Goal: Transaction & Acquisition: Purchase product/service

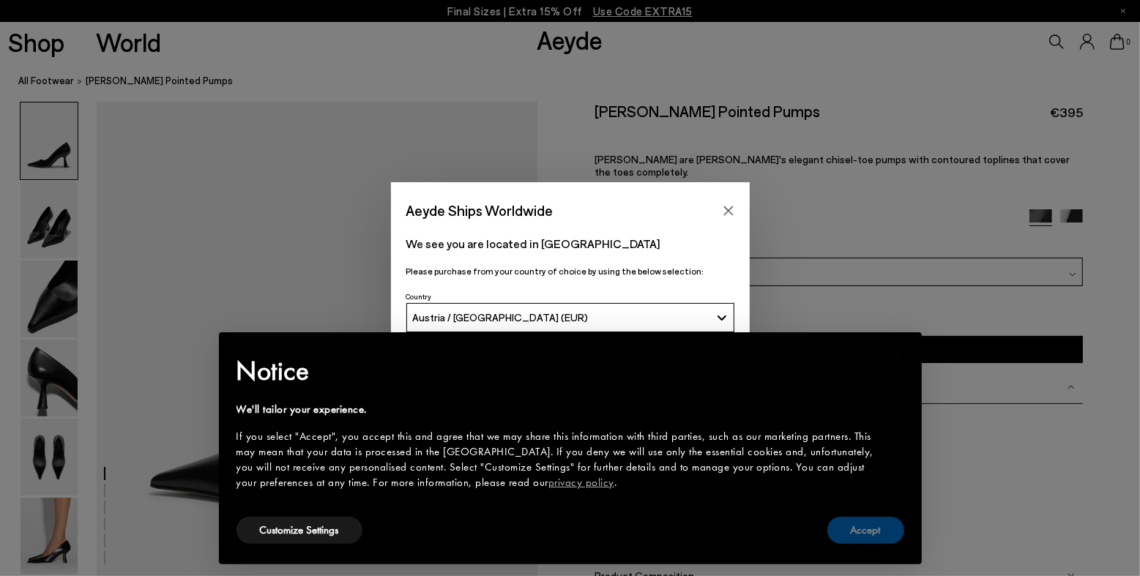
click at [875, 531] on button "Accept" at bounding box center [865, 530] width 77 height 27
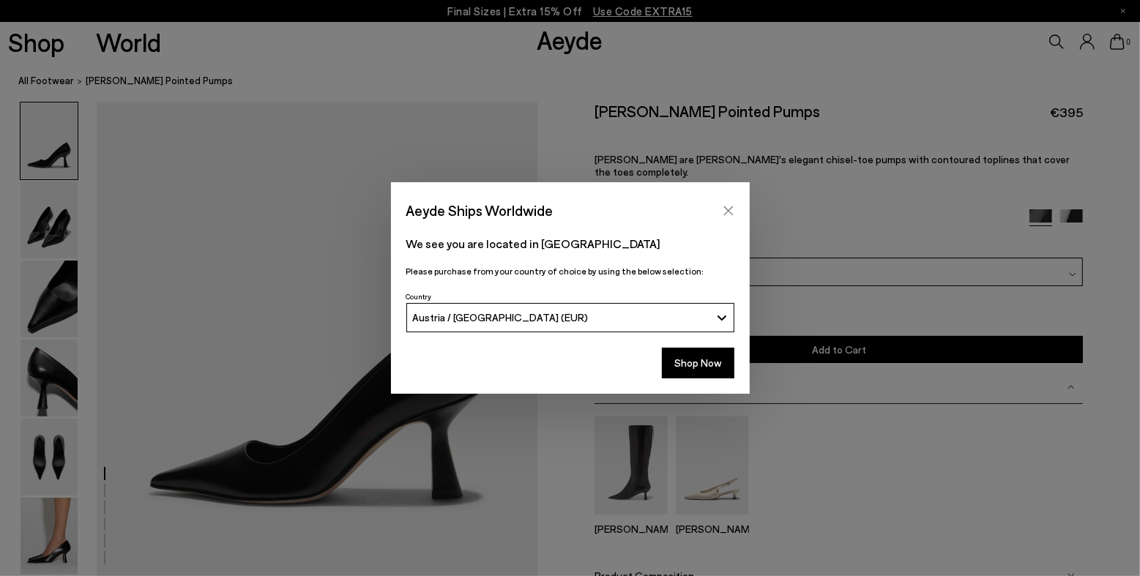
click at [725, 207] on icon "Close" at bounding box center [728, 211] width 12 height 12
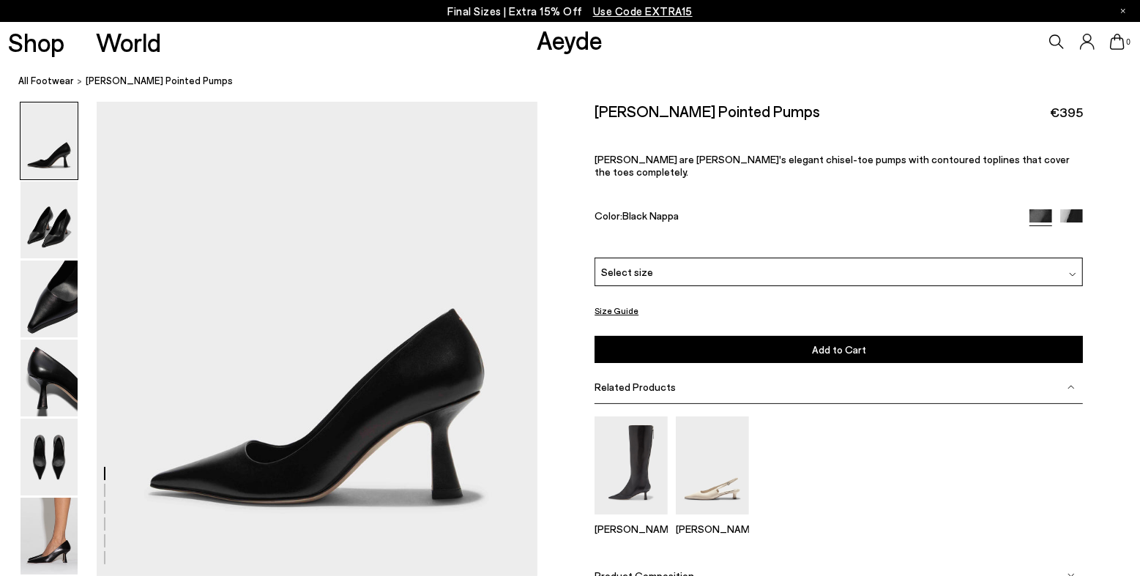
click at [572, 46] on link "Aeyde" at bounding box center [570, 39] width 66 height 31
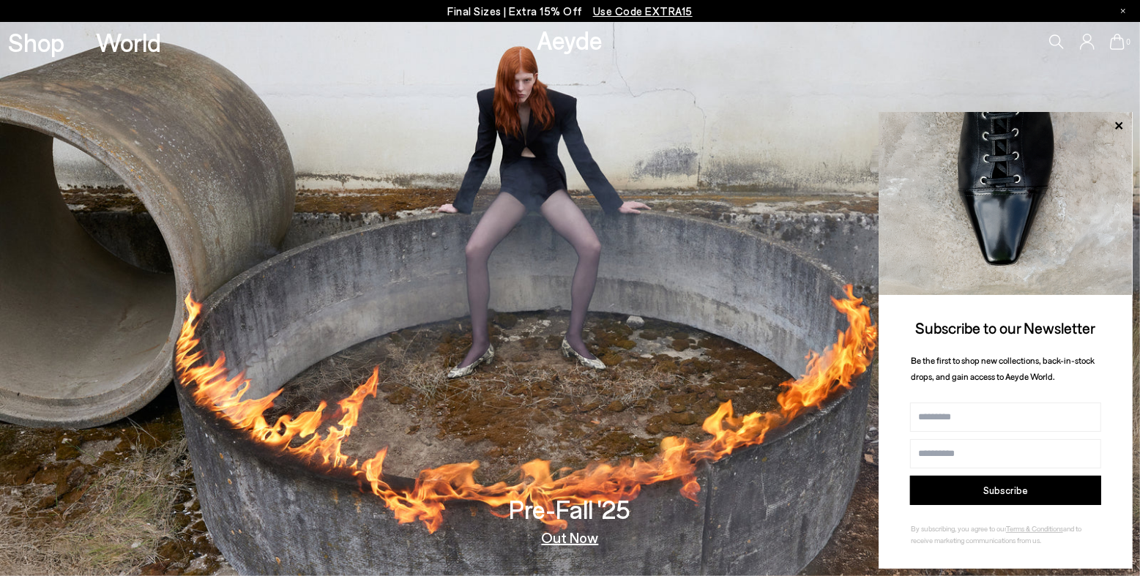
click at [637, 11] on span "Use Code EXTRA15" at bounding box center [643, 10] width 100 height 13
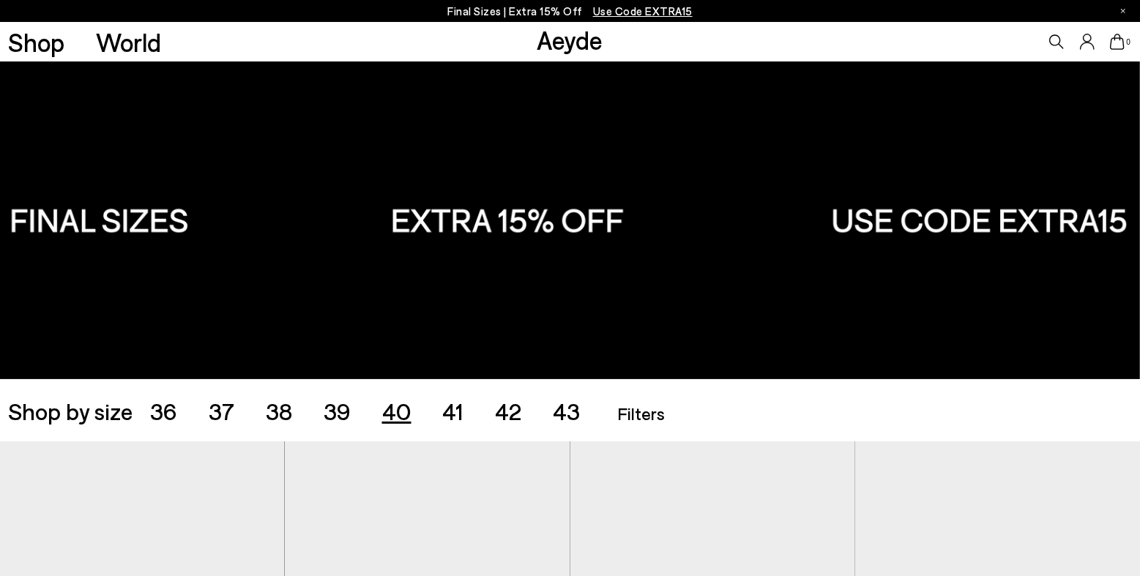
click at [402, 411] on span "40" at bounding box center [396, 411] width 29 height 28
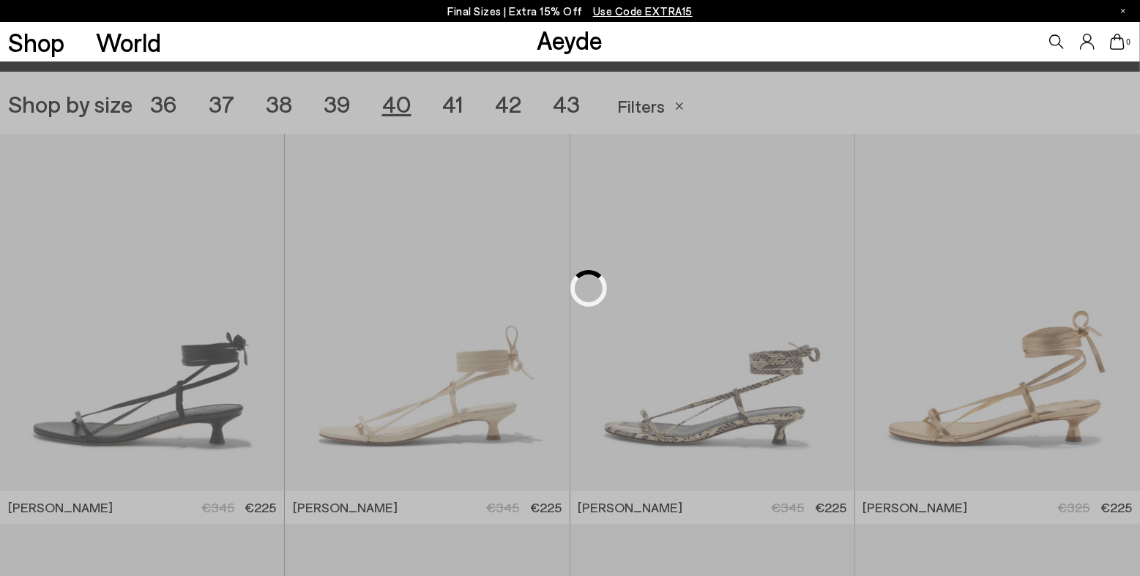
scroll to position [318, 0]
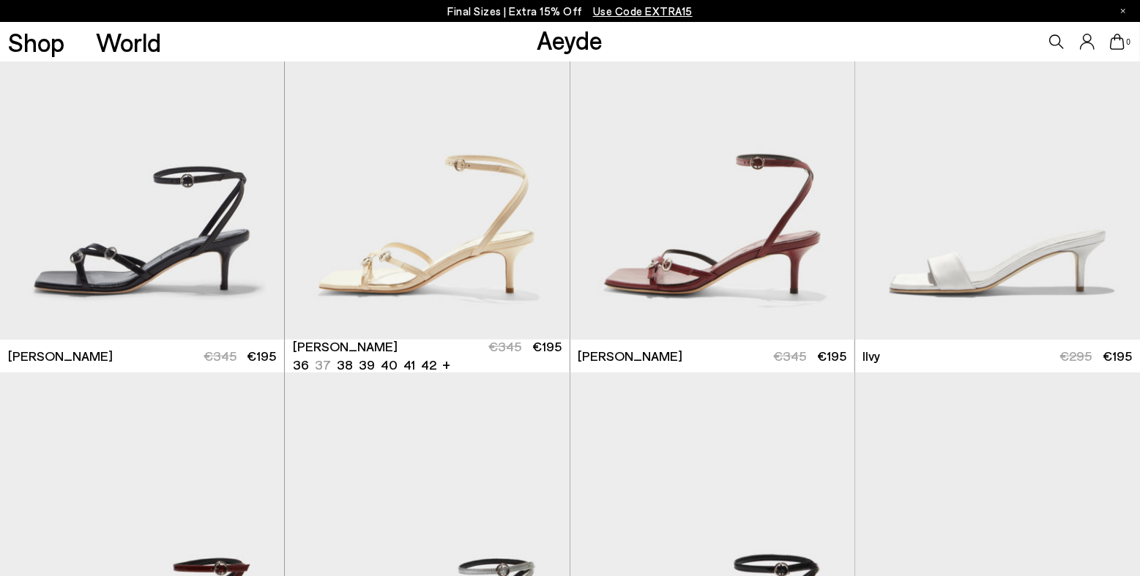
scroll to position [1107, 0]
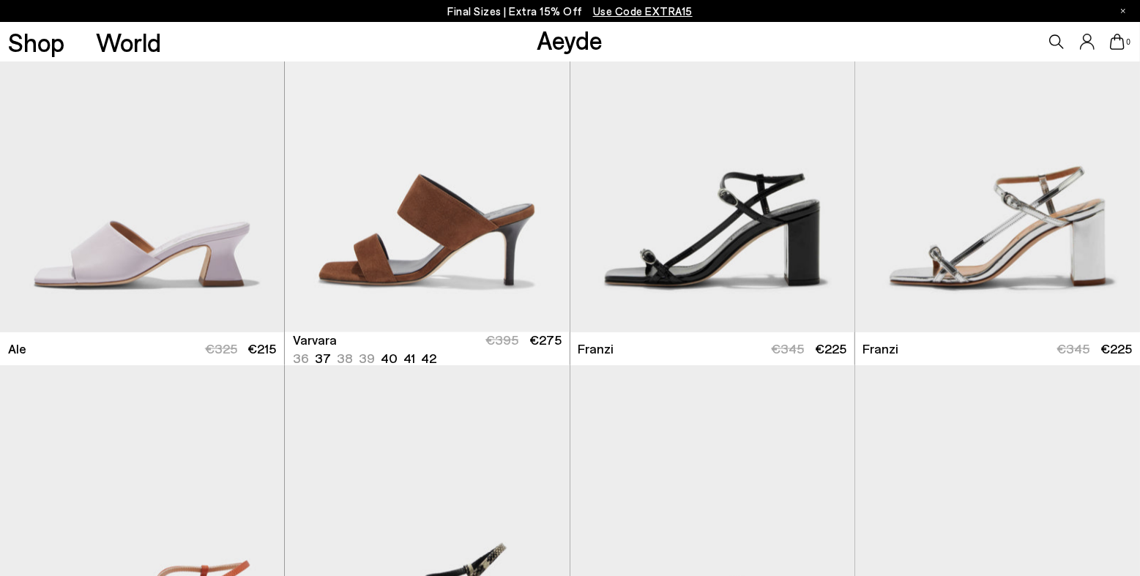
scroll to position [1920, 0]
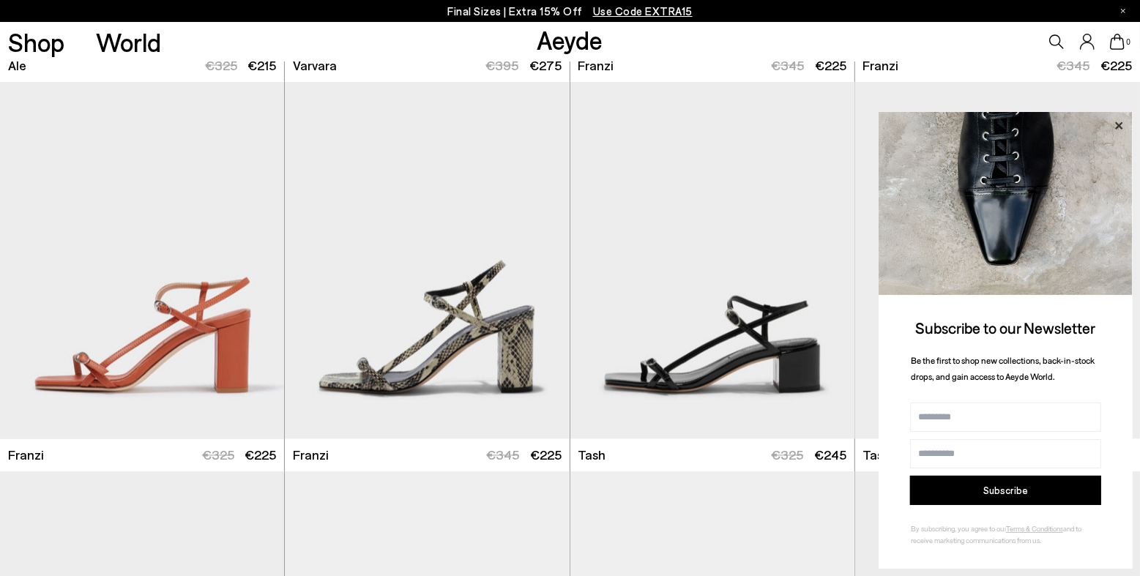
click at [1114, 124] on icon at bounding box center [1118, 125] width 19 height 19
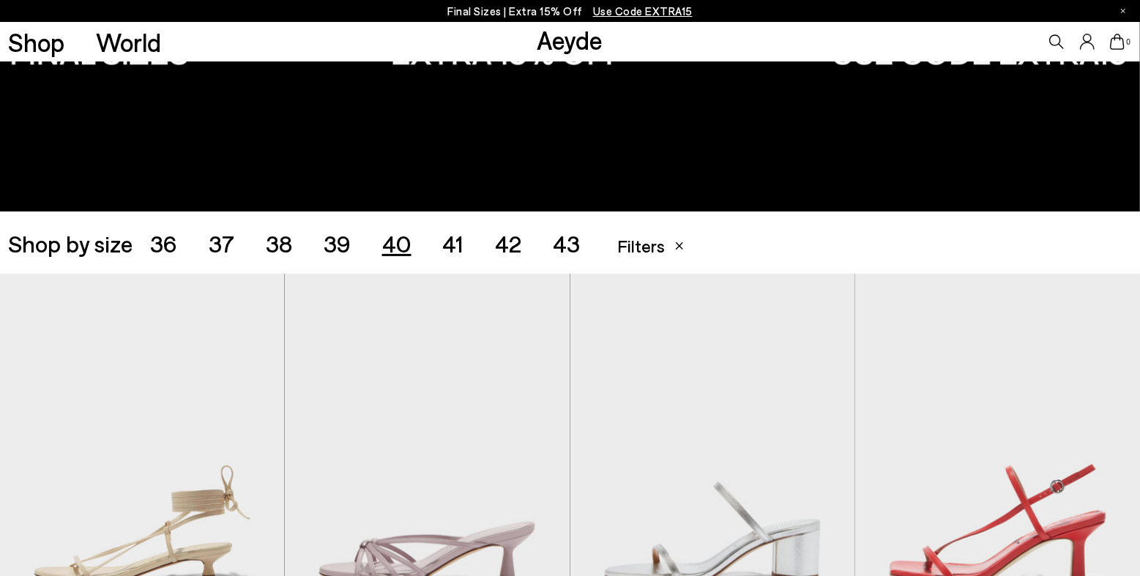
scroll to position [0, 0]
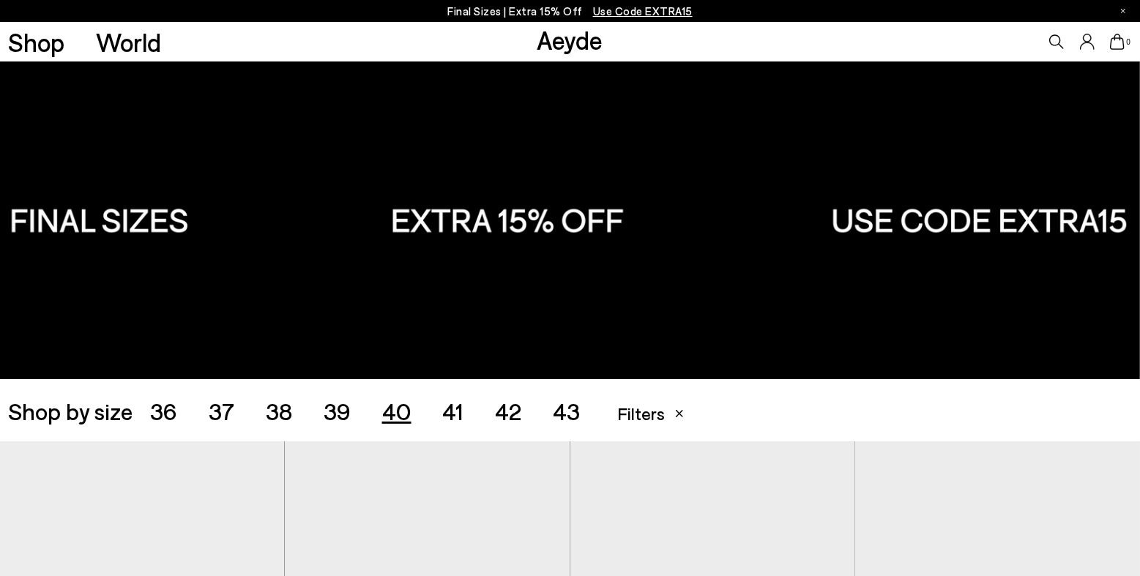
click at [454, 410] on span "41" at bounding box center [453, 411] width 21 height 28
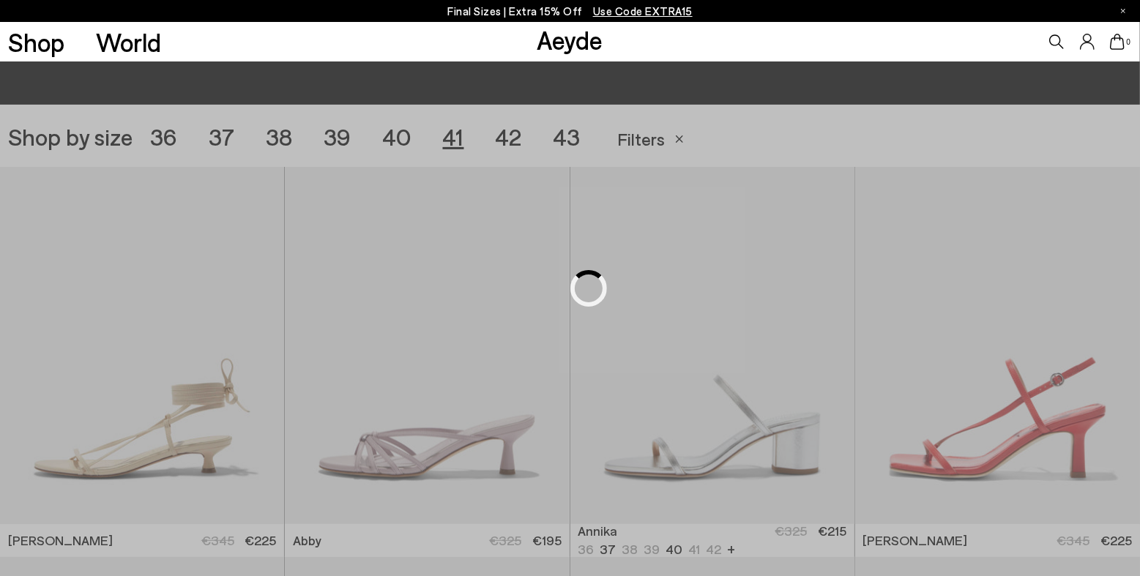
scroll to position [318, 0]
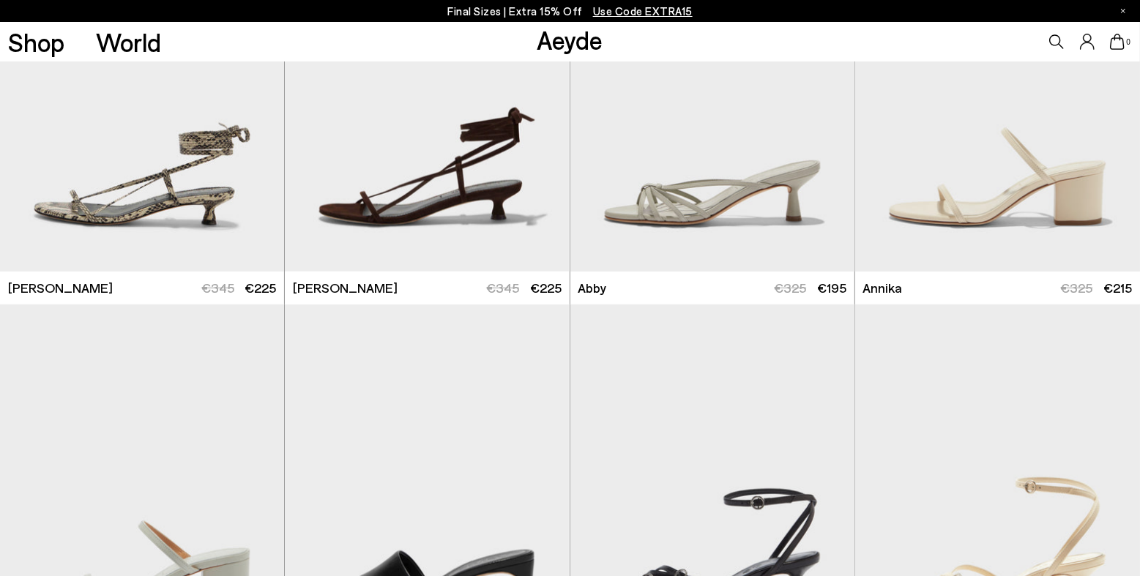
scroll to position [800, 0]
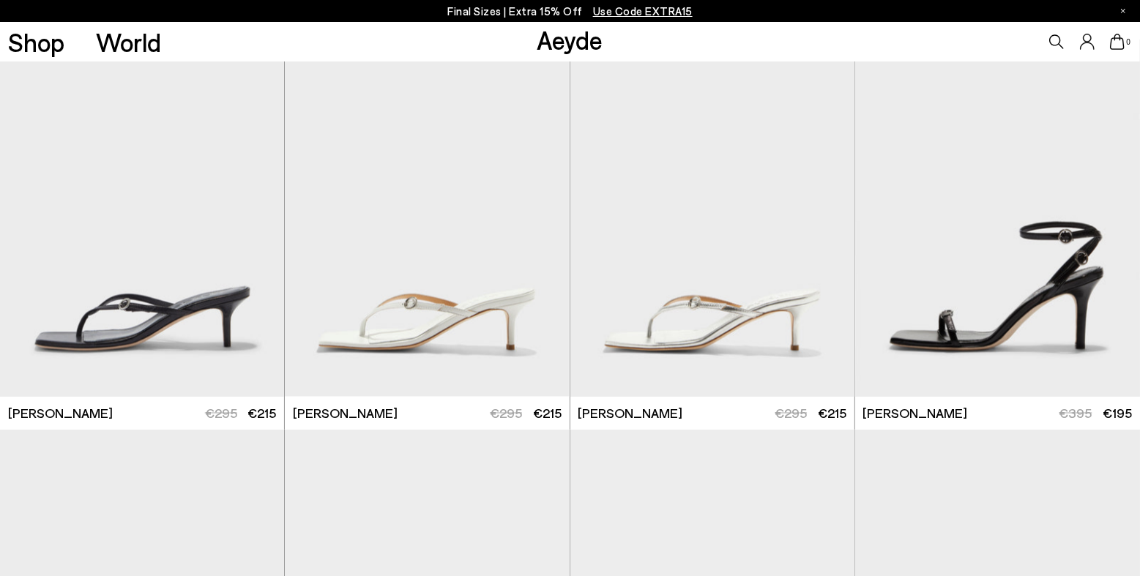
scroll to position [1574, 0]
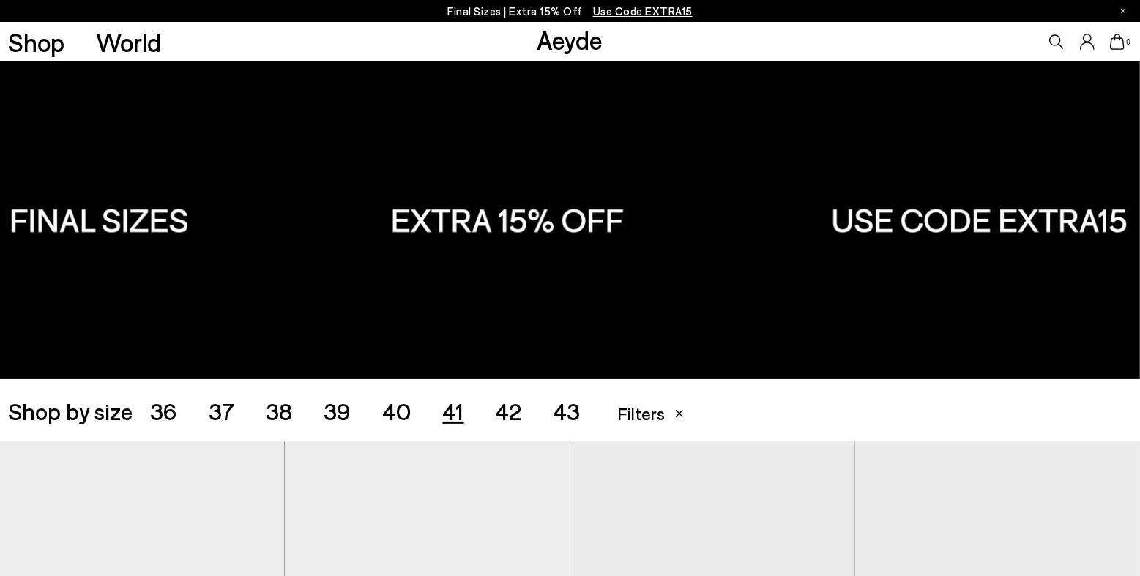
click at [340, 416] on span "39" at bounding box center [337, 411] width 27 height 28
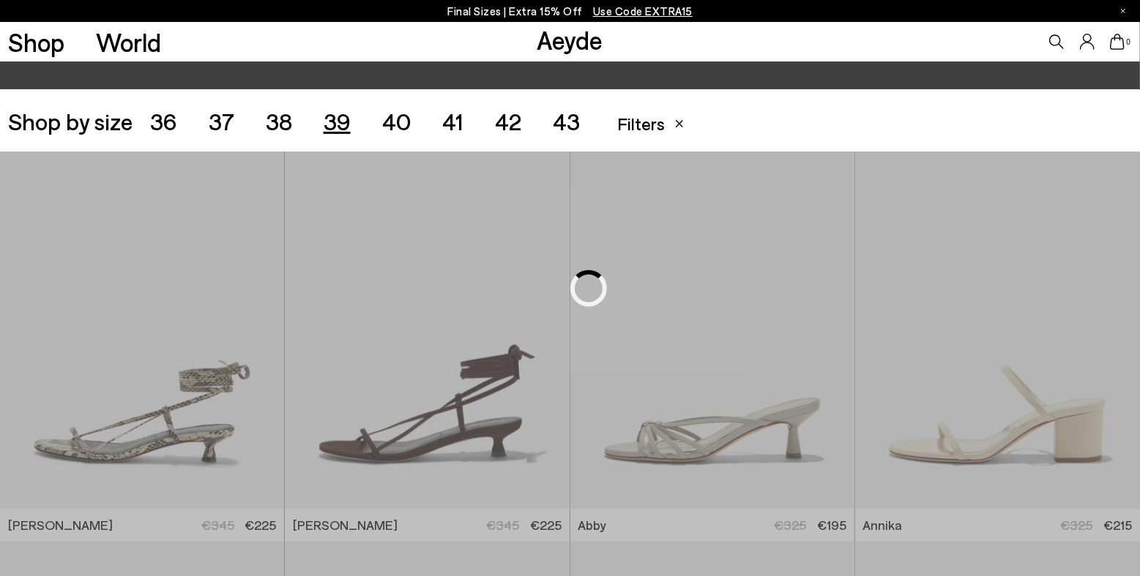
scroll to position [318, 0]
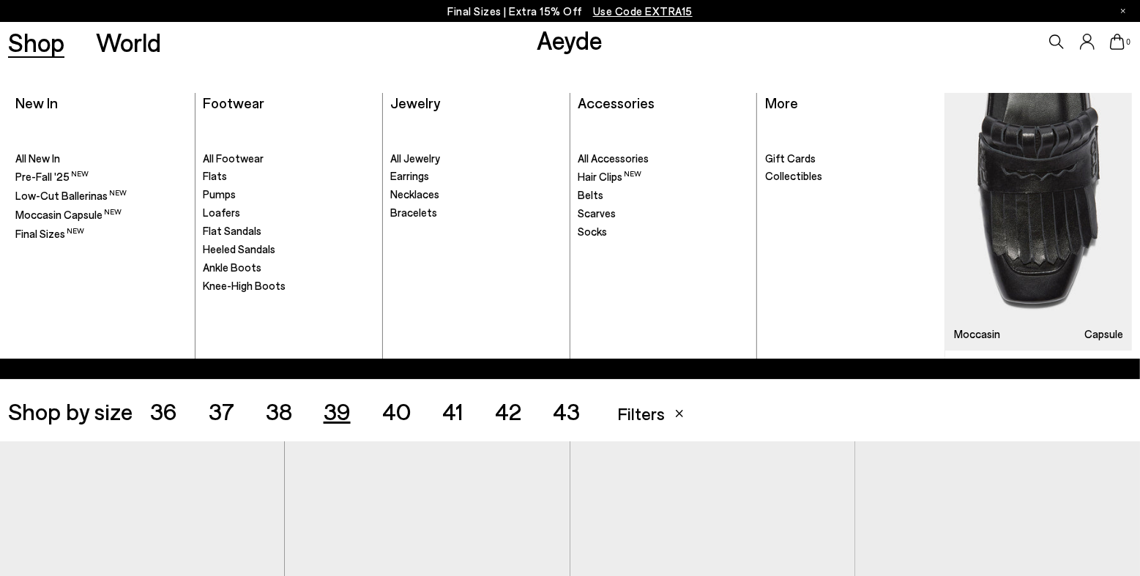
click at [42, 42] on link "Shop" at bounding box center [36, 42] width 56 height 26
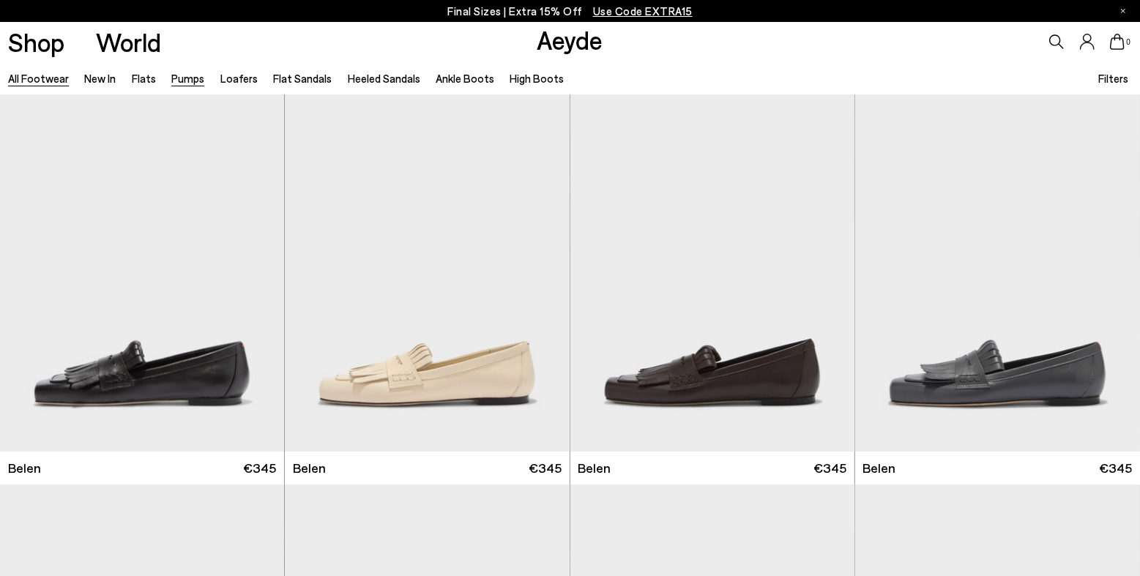
click at [173, 78] on link "Pumps" at bounding box center [187, 78] width 33 height 13
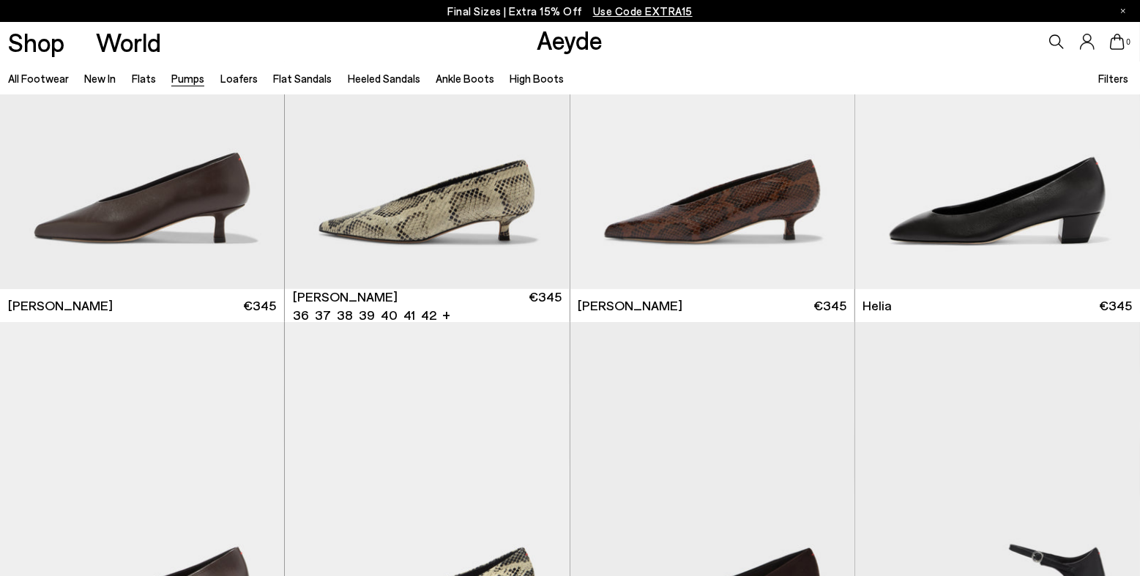
scroll to position [554, 0]
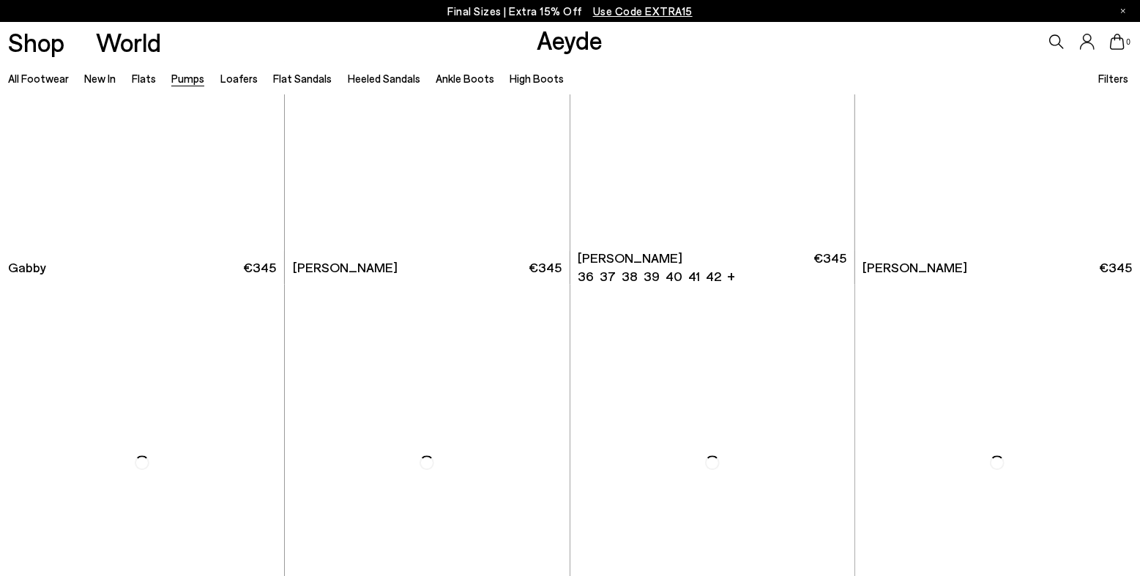
scroll to position [2785, 0]
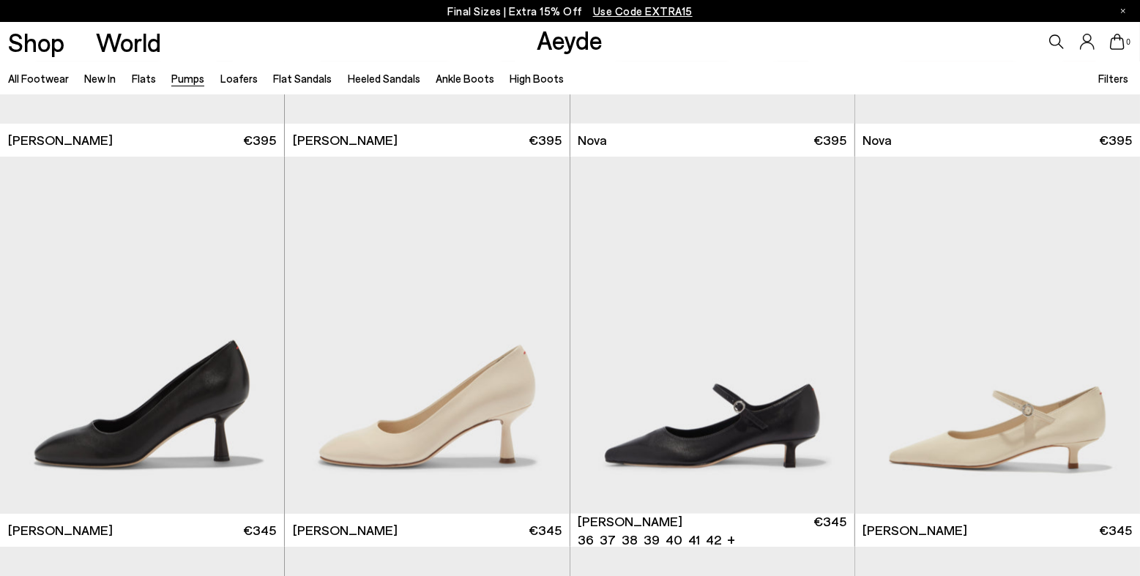
scroll to position [5529, 0]
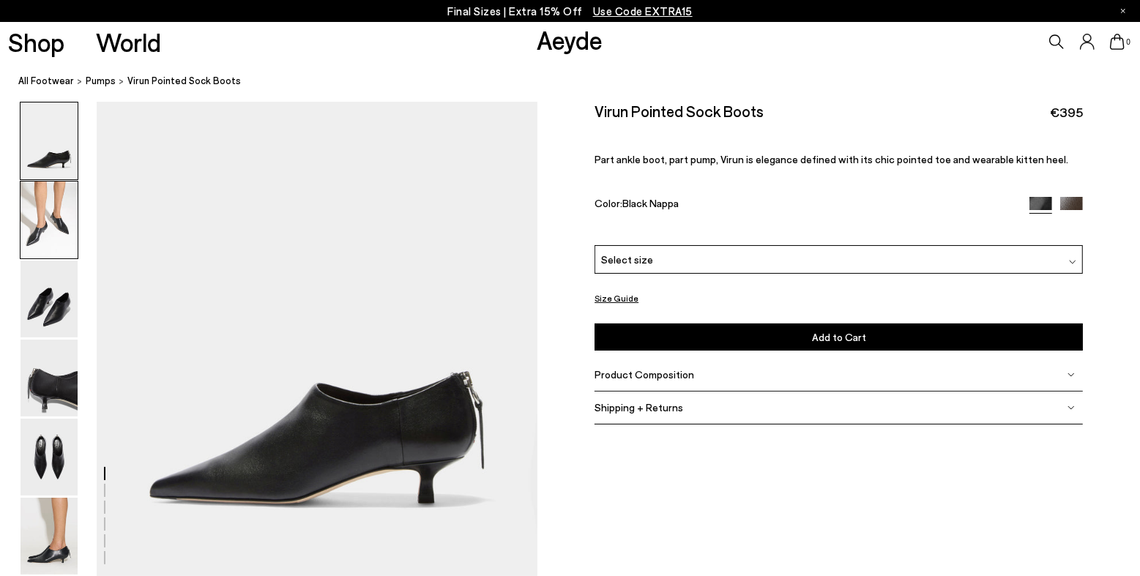
click at [62, 225] on img at bounding box center [48, 220] width 57 height 77
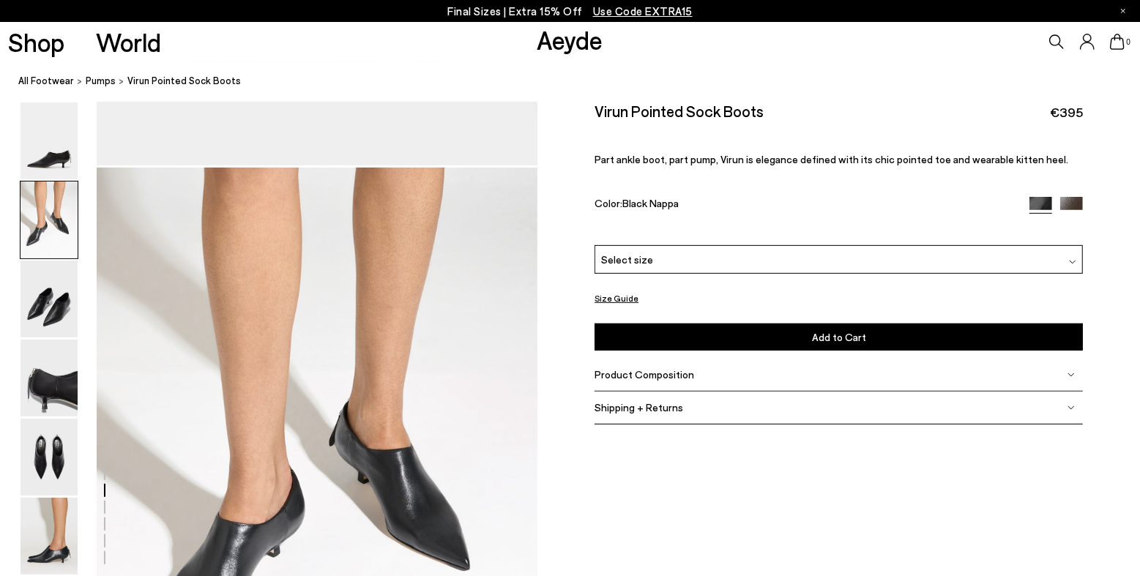
scroll to position [478, 0]
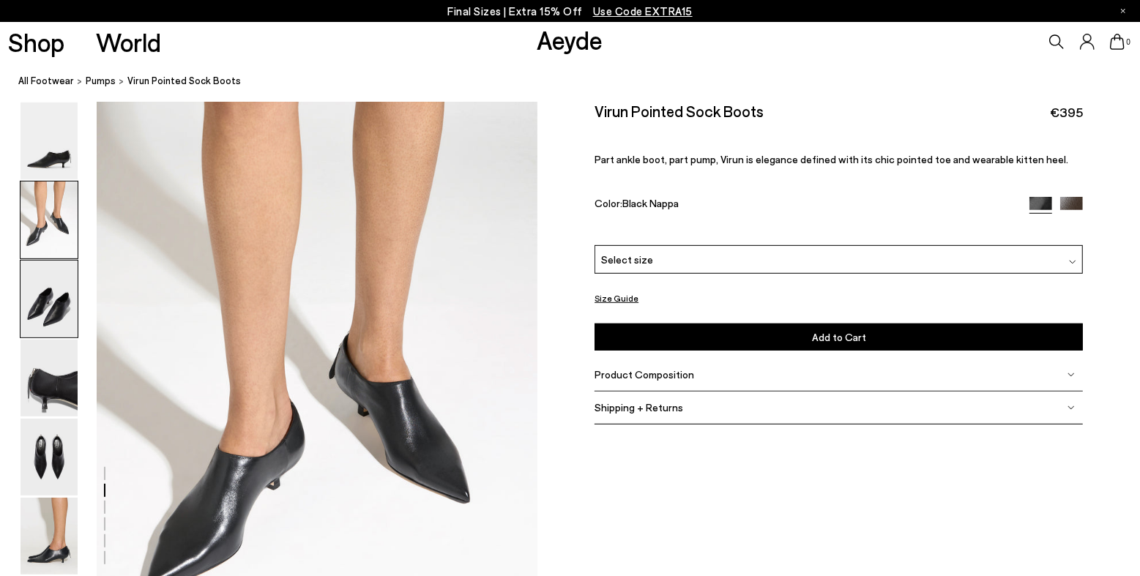
click at [50, 271] on img at bounding box center [48, 299] width 57 height 77
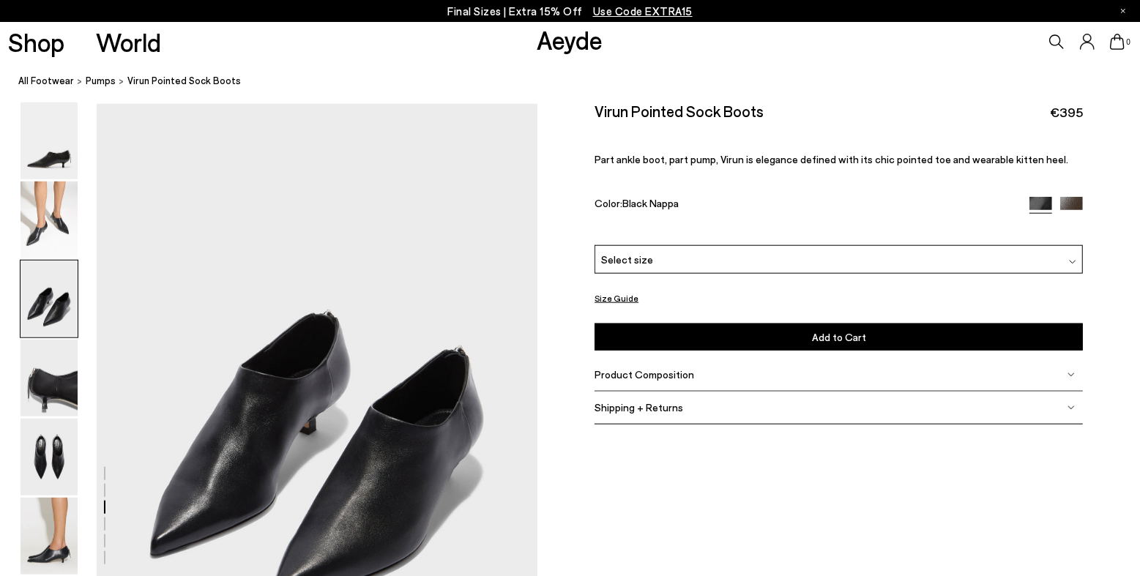
scroll to position [1068, 0]
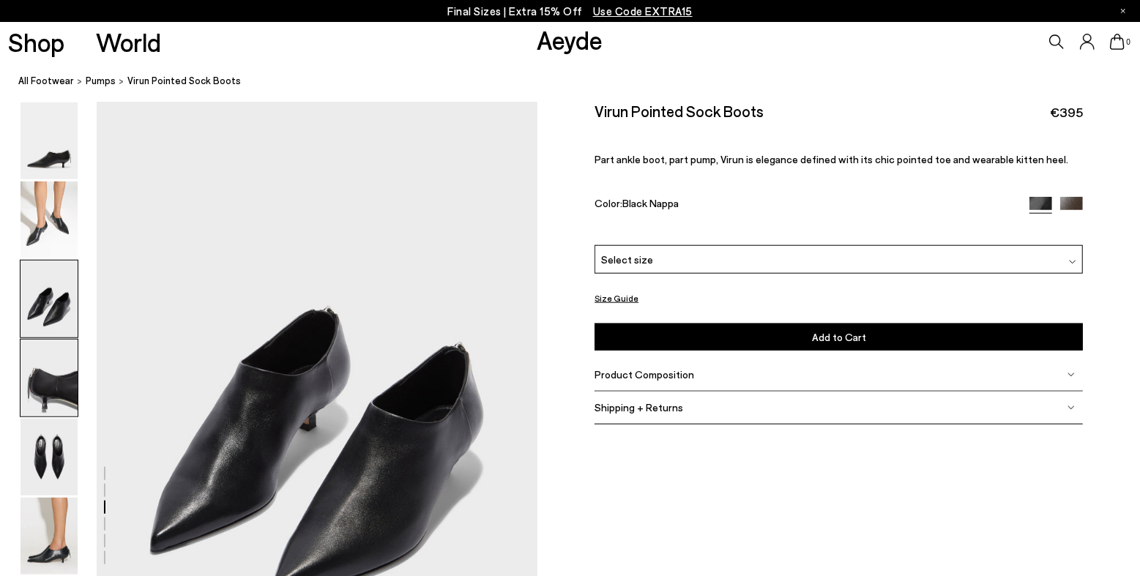
click at [56, 368] on img at bounding box center [48, 378] width 57 height 77
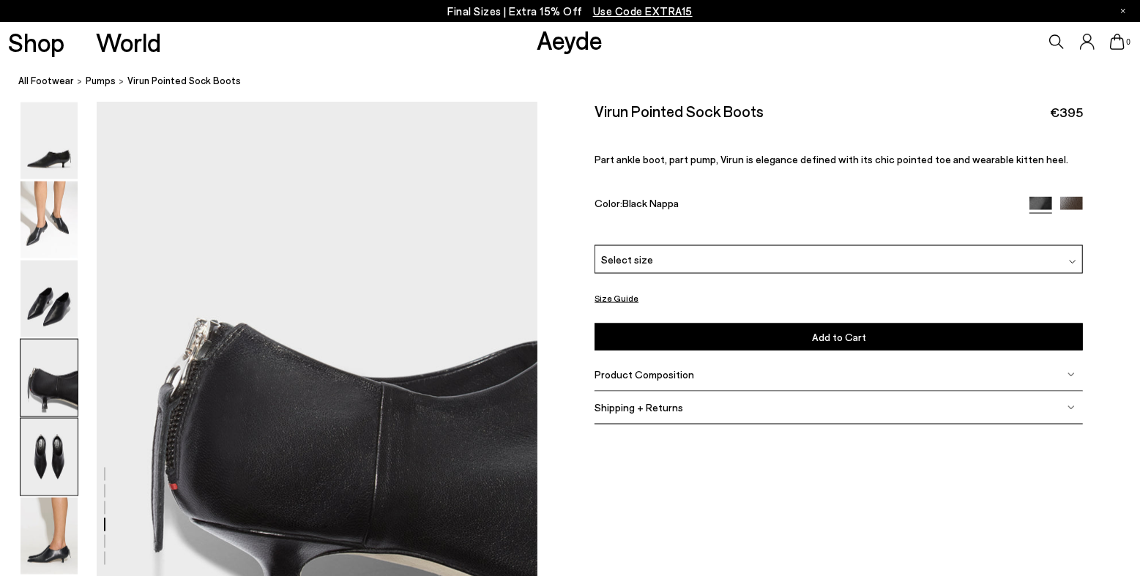
click at [53, 446] on img at bounding box center [48, 457] width 57 height 77
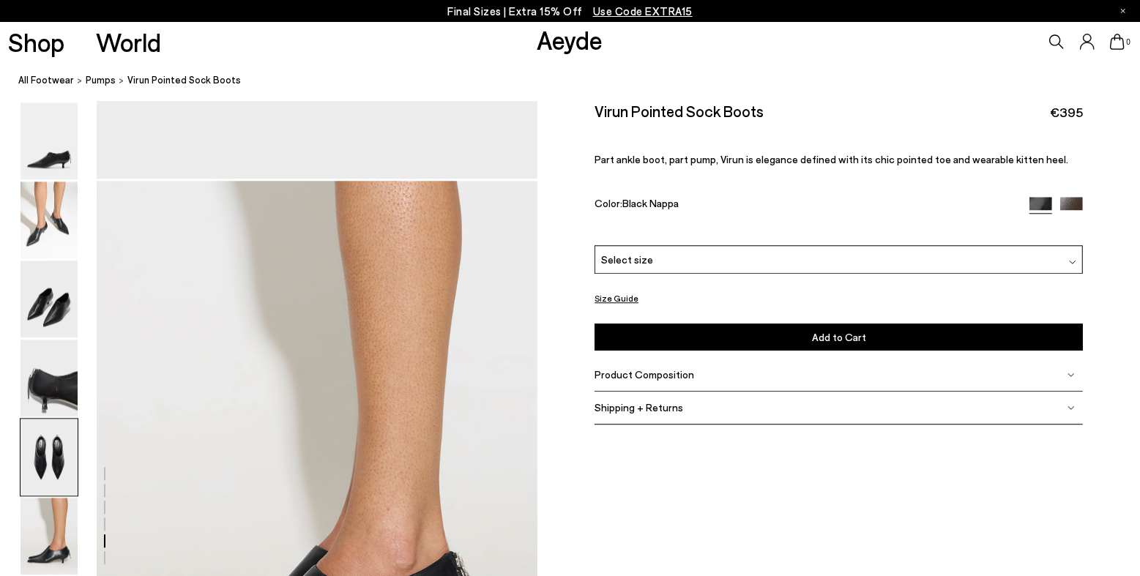
scroll to position [3063, 0]
